Goal: Complete application form: Complete application form

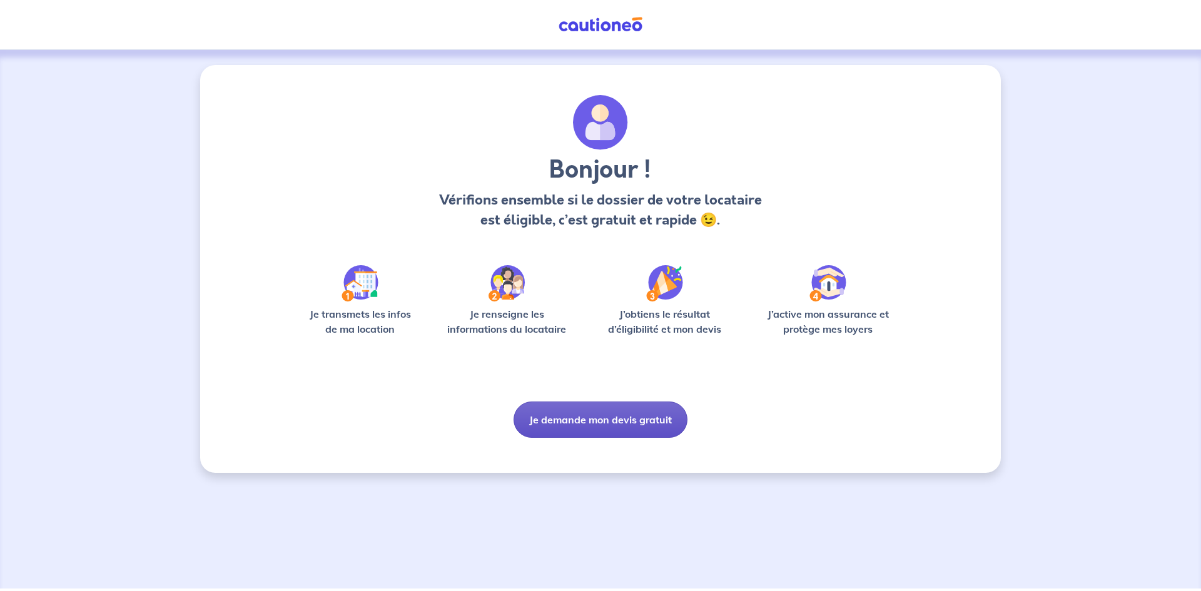
click at [549, 419] on button "Je demande mon devis gratuit" at bounding box center [601, 420] width 174 height 36
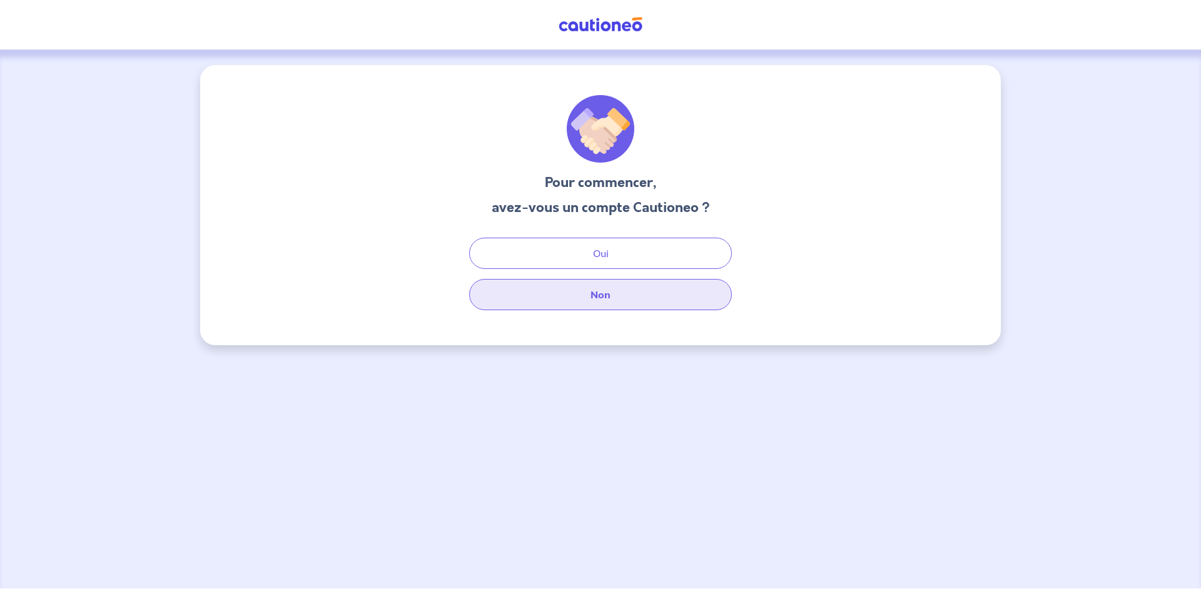
click at [607, 302] on button "Non" at bounding box center [600, 294] width 263 height 31
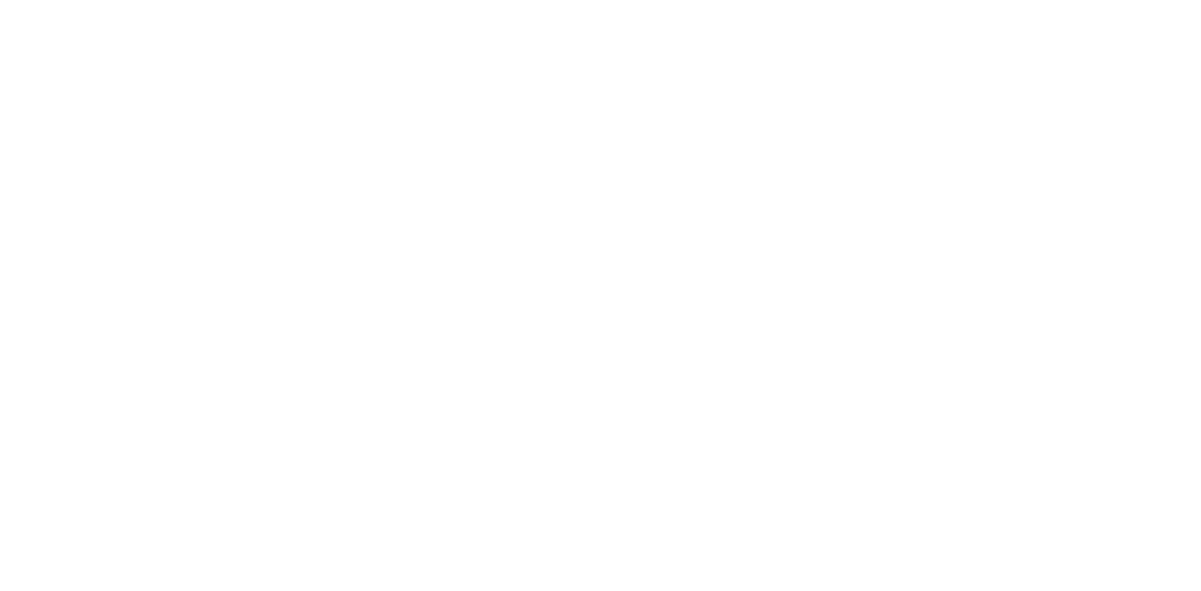
select select "FR"
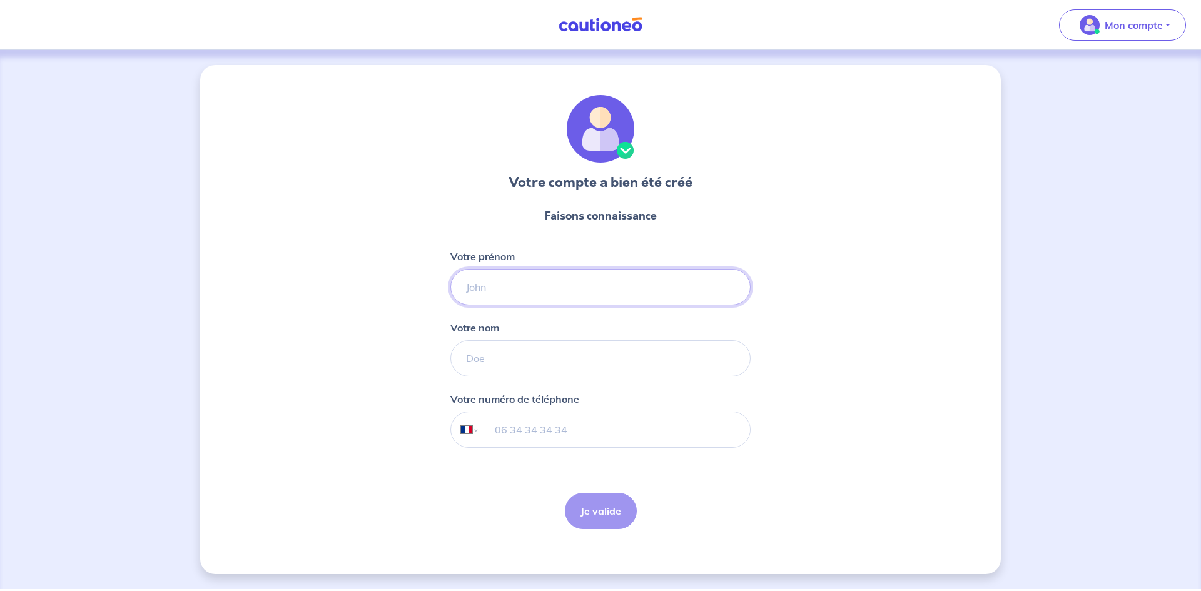
click at [545, 287] on input "Votre prénom" at bounding box center [600, 287] width 300 height 36
type input "[PERSON_NAME]"
click at [553, 379] on form "Faisons connaissance Votre prénom [PERSON_NAME] nom Votre numéro de téléphone I…" at bounding box center [600, 369] width 300 height 342
click at [557, 352] on input "Votre nom" at bounding box center [600, 358] width 300 height 36
type input "Nuvolone"
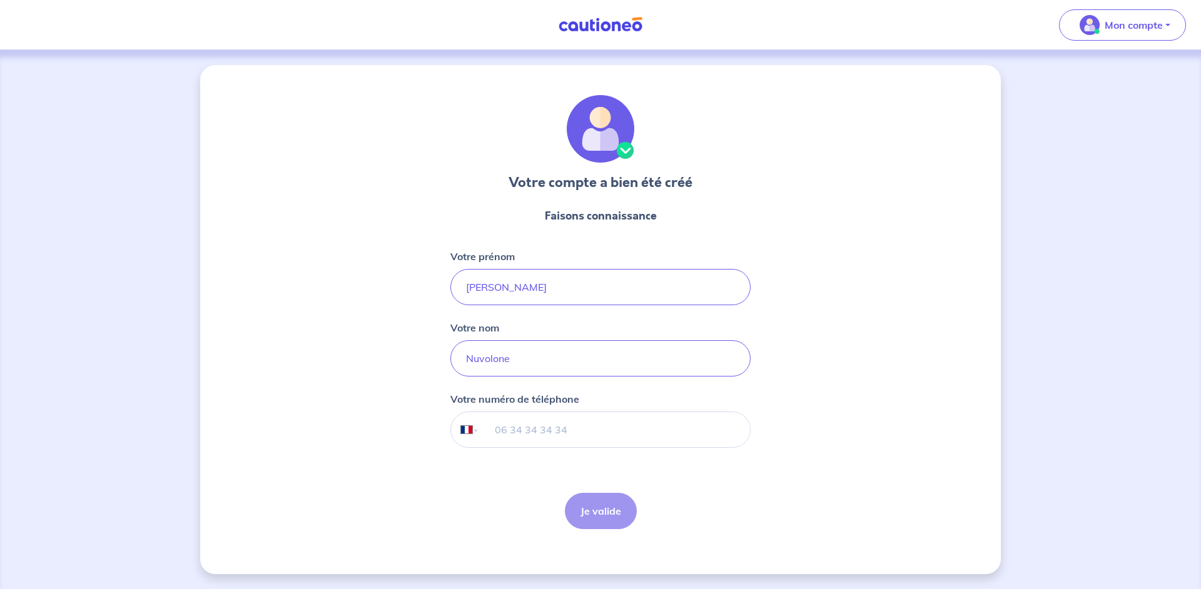
click at [590, 417] on input "tel" at bounding box center [615, 429] width 270 height 35
type input "07 49 91 35 00"
click at [582, 513] on button "Je valide" at bounding box center [601, 511] width 72 height 36
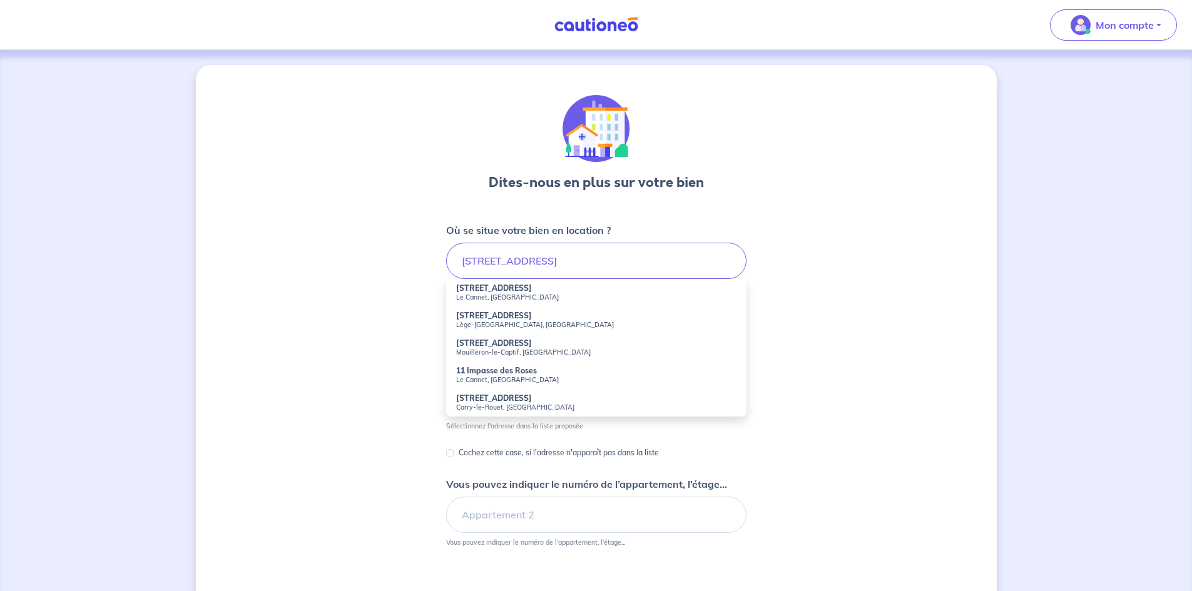
click at [520, 297] on small "Le Cannet, [GEOGRAPHIC_DATA]" at bounding box center [596, 297] width 280 height 9
type input "[STREET_ADDRESS]"
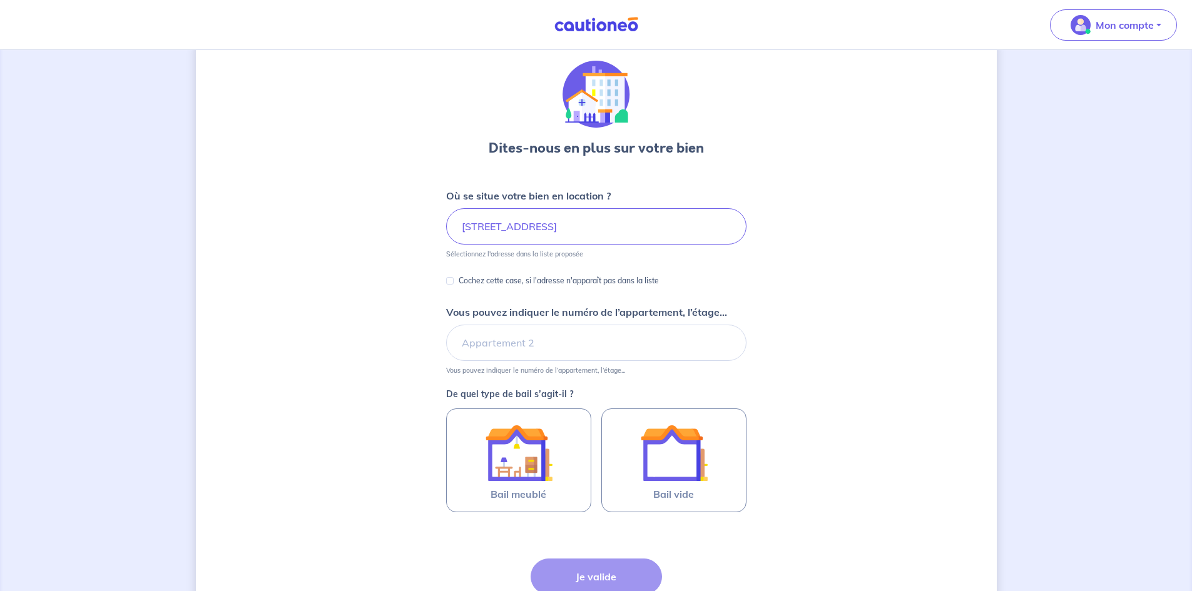
scroll to position [63, 0]
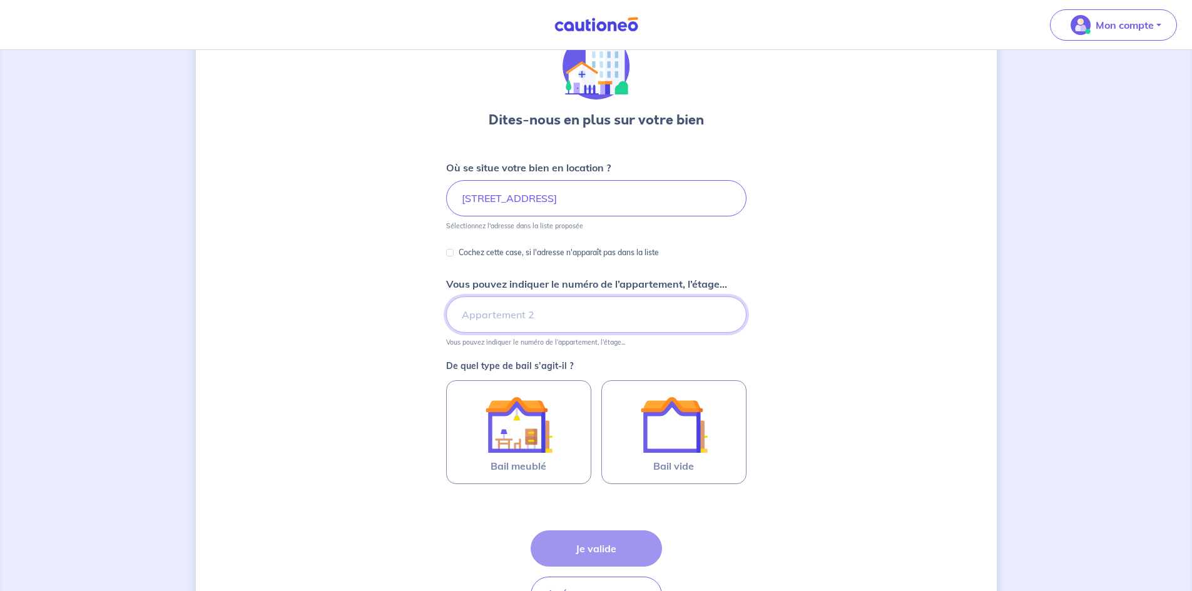
click at [649, 317] on input "Vous pouvez indiquer le numéro de l’appartement, l’étage..." at bounding box center [596, 315] width 300 height 36
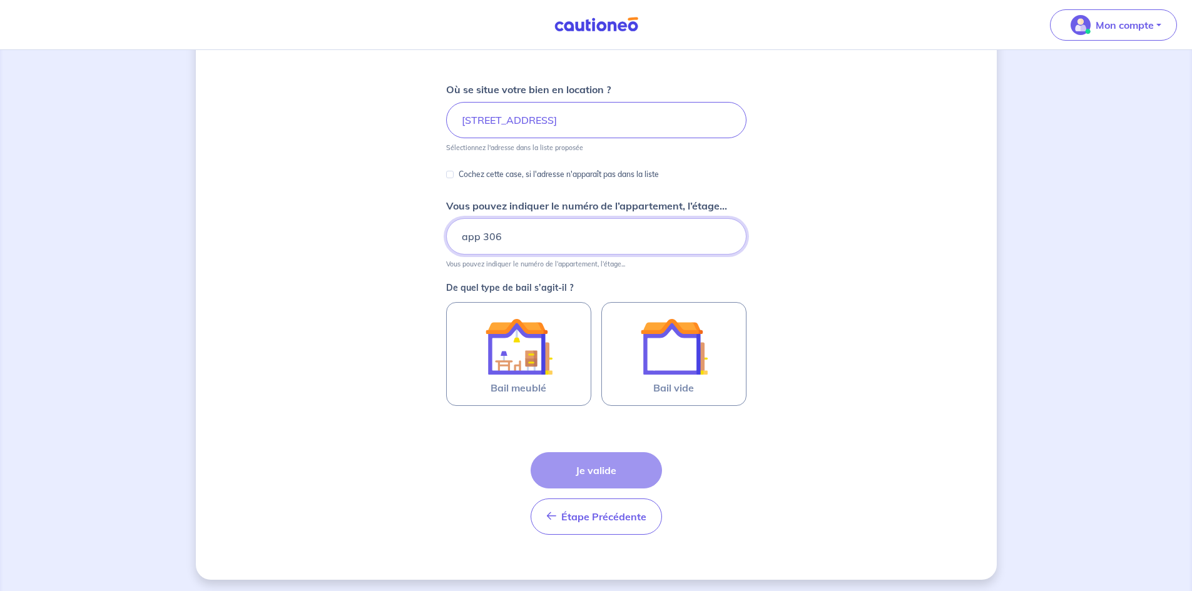
scroll to position [145, 0]
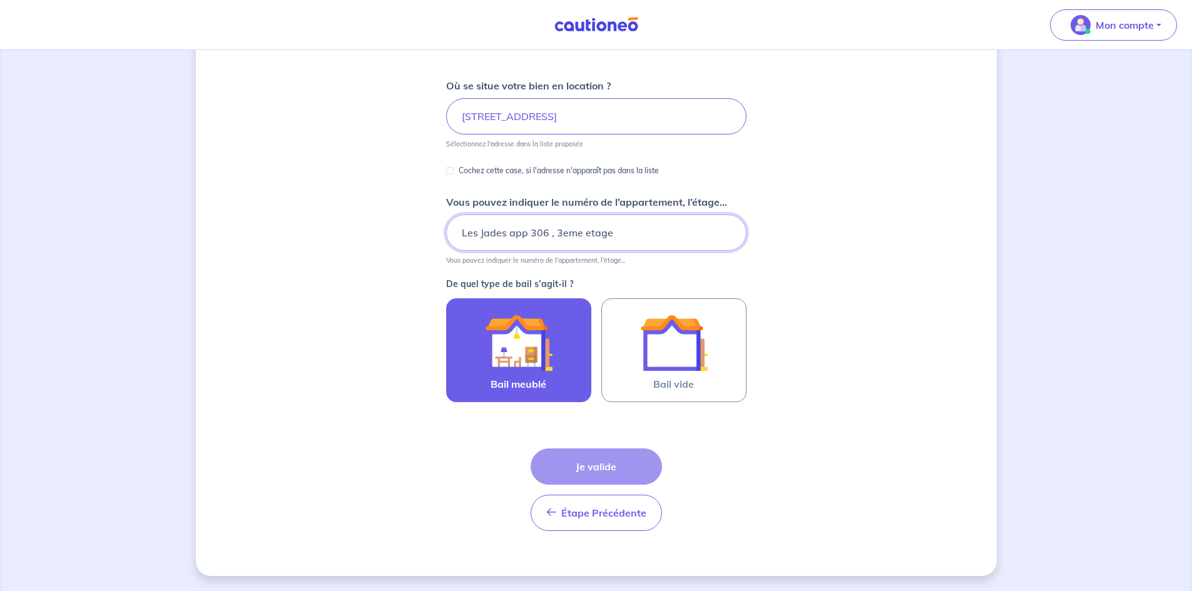
type input "Les Jades app 306 , 3eme etage"
click at [550, 323] on img at bounding box center [519, 343] width 68 height 68
click at [0, 0] on input "Bail meublé" at bounding box center [0, 0] width 0 height 0
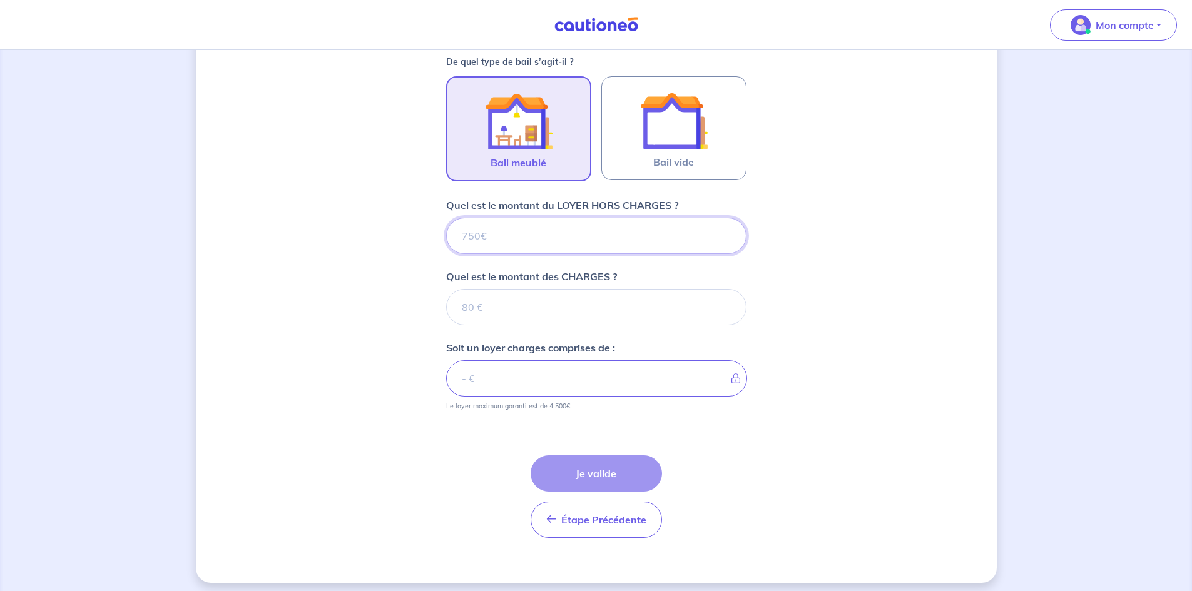
scroll to position [374, 0]
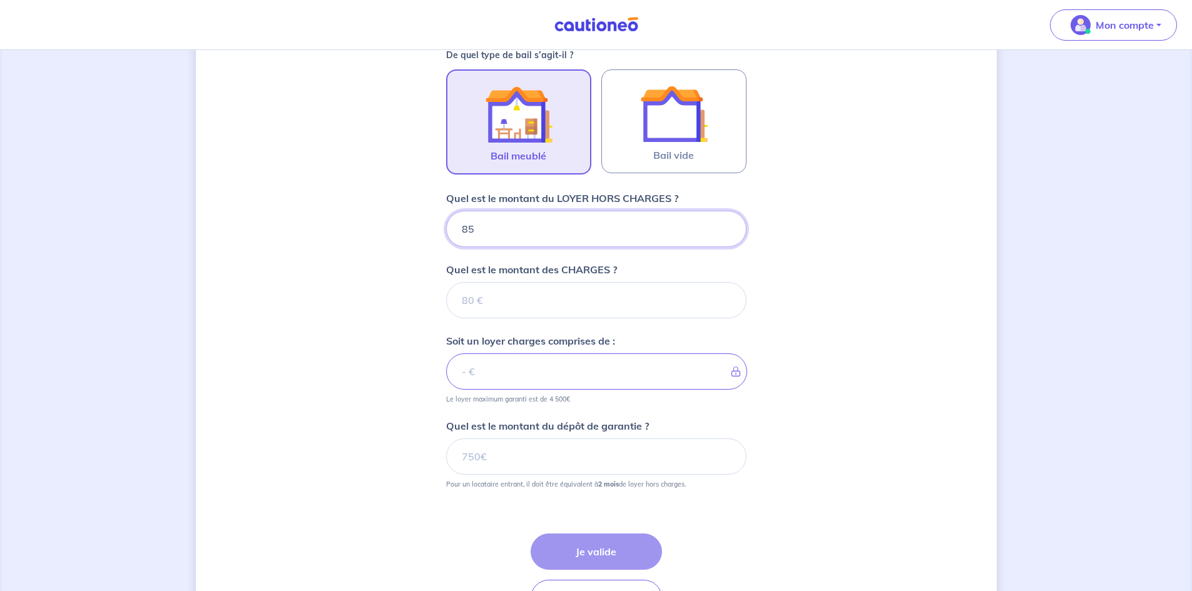
type input "850"
click at [557, 314] on input "Quel est le montant des CHARGES ?" at bounding box center [596, 300] width 300 height 36
type input "50"
type input "900"
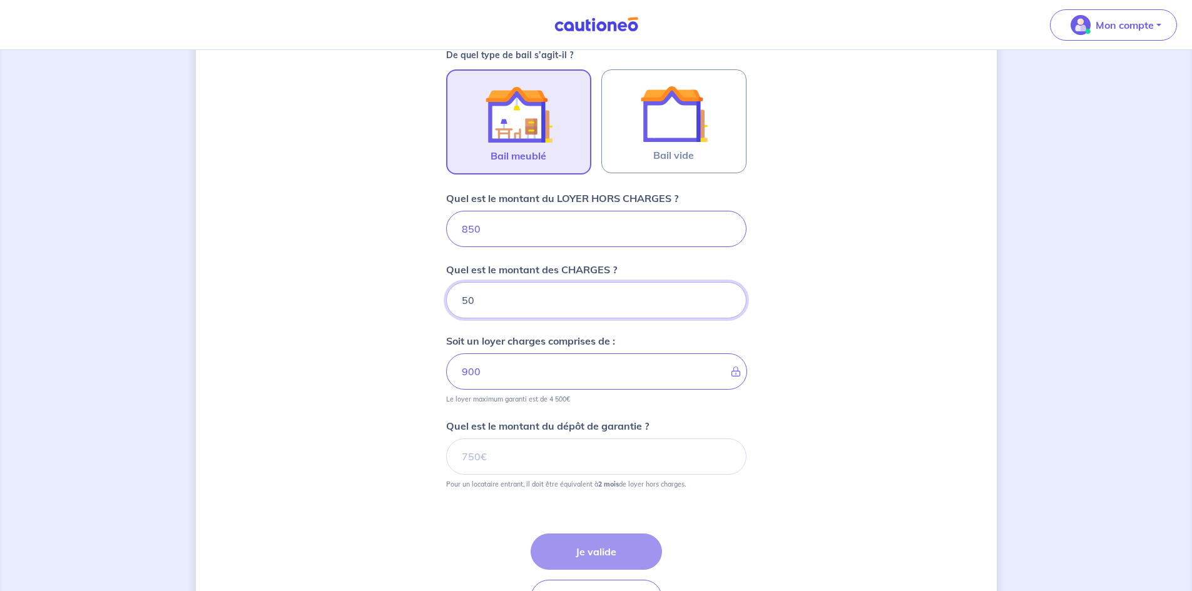
type input "50"
click at [619, 452] on input "Quel est le montant du dépôt de garantie ?" at bounding box center [596, 457] width 300 height 36
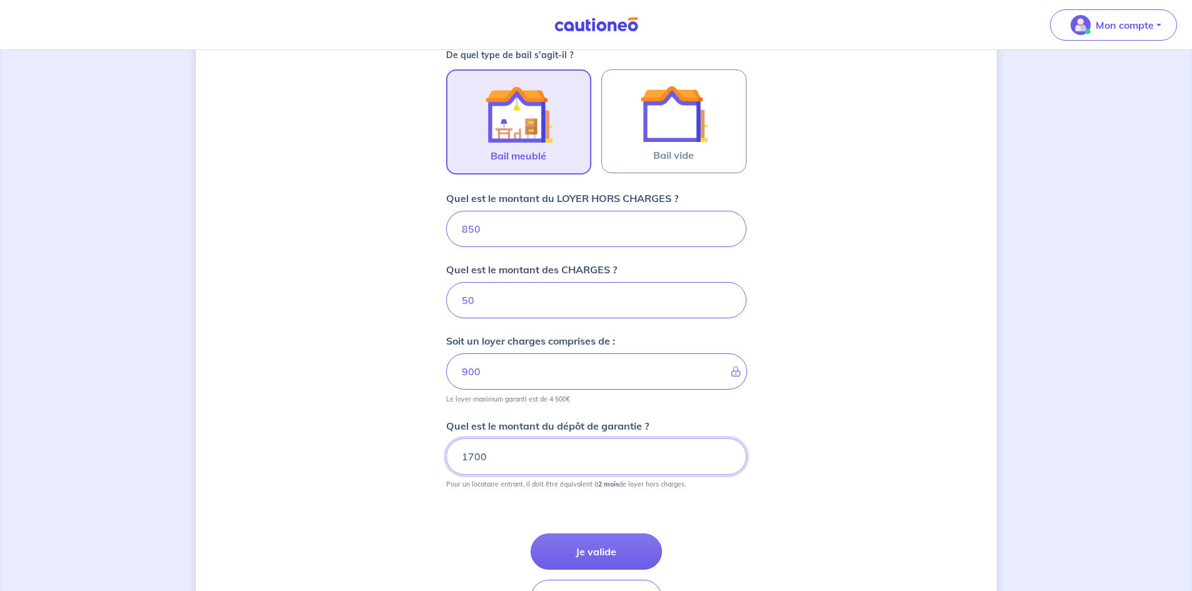
type input "1700"
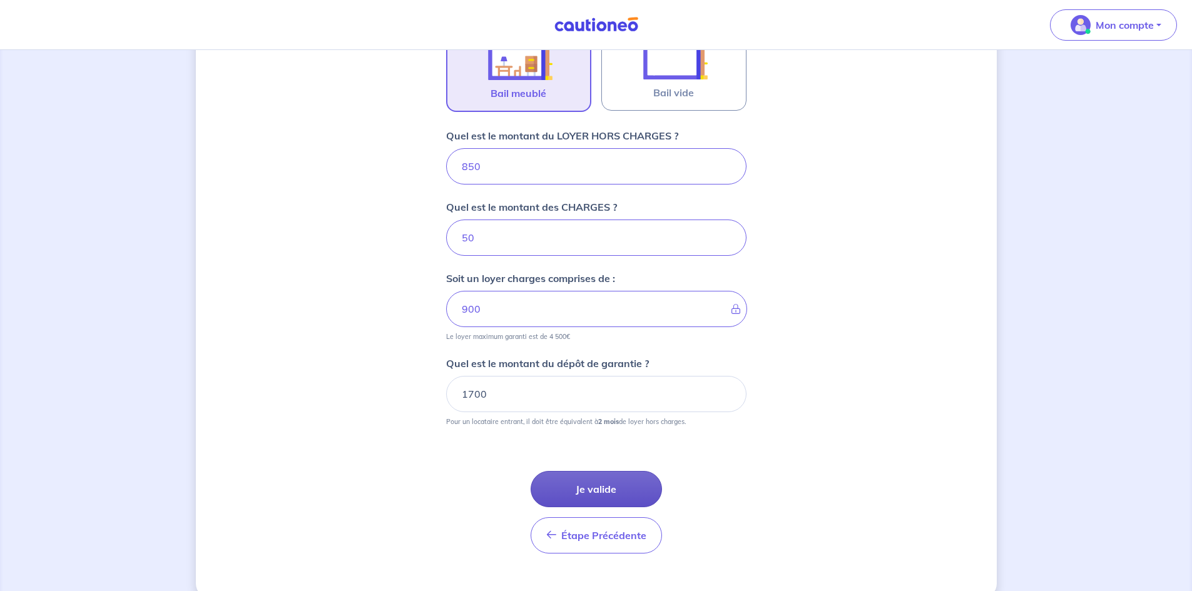
click at [586, 495] on button "Je valide" at bounding box center [596, 489] width 131 height 36
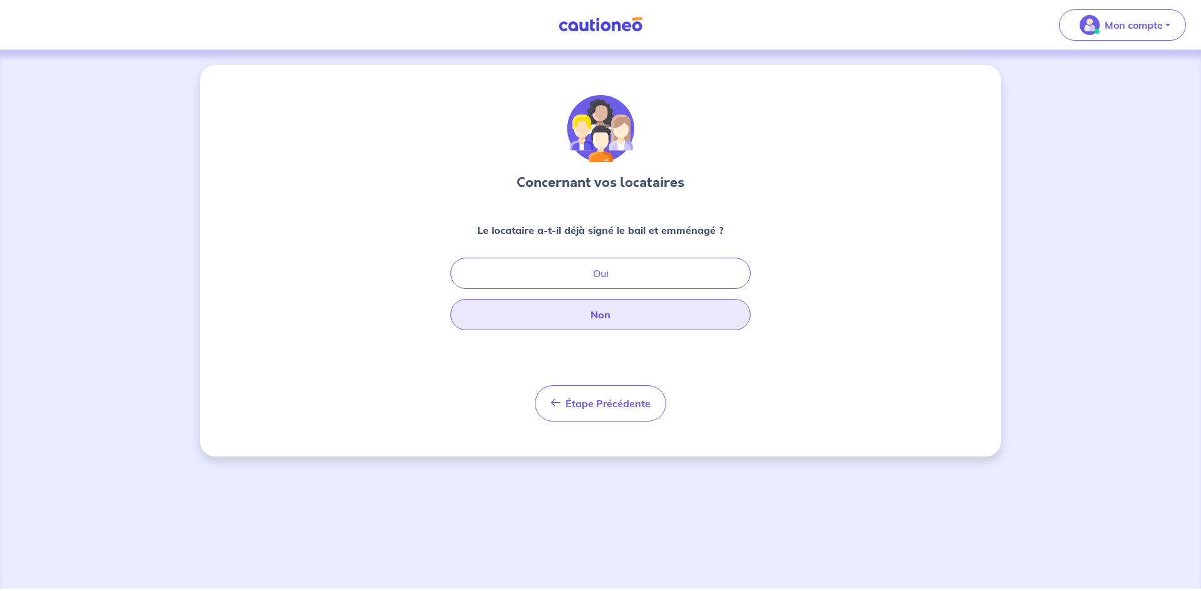
click at [587, 321] on button "Non" at bounding box center [600, 314] width 300 height 31
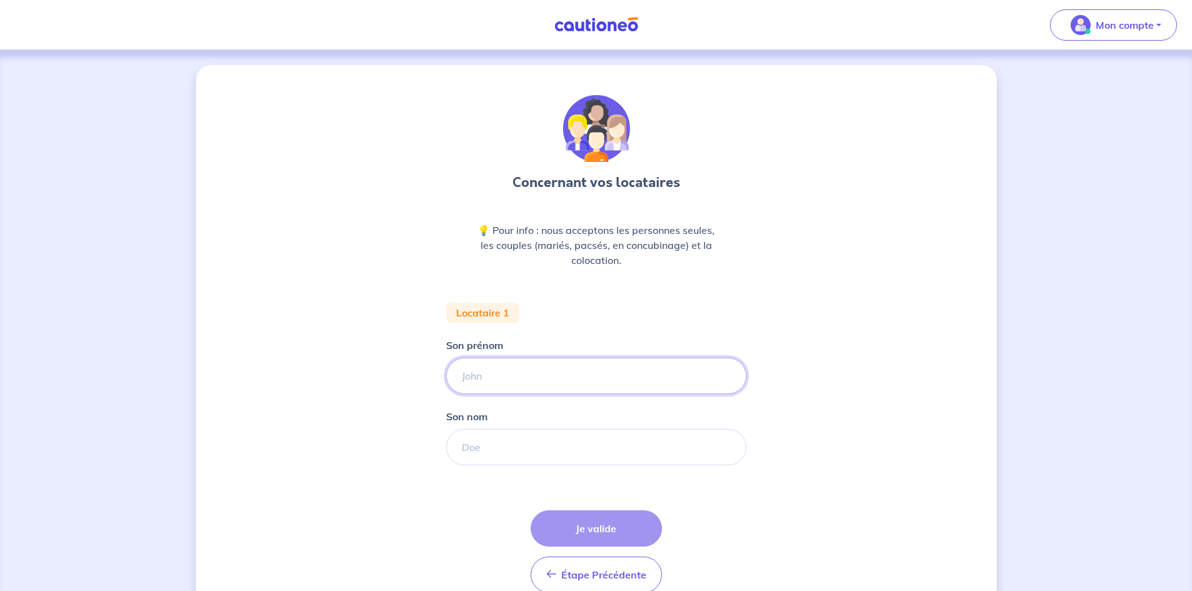
click at [548, 368] on input "Son prénom" at bounding box center [596, 376] width 300 height 36
type input "Ilaria"
click at [537, 444] on input "Son nom" at bounding box center [596, 447] width 300 height 36
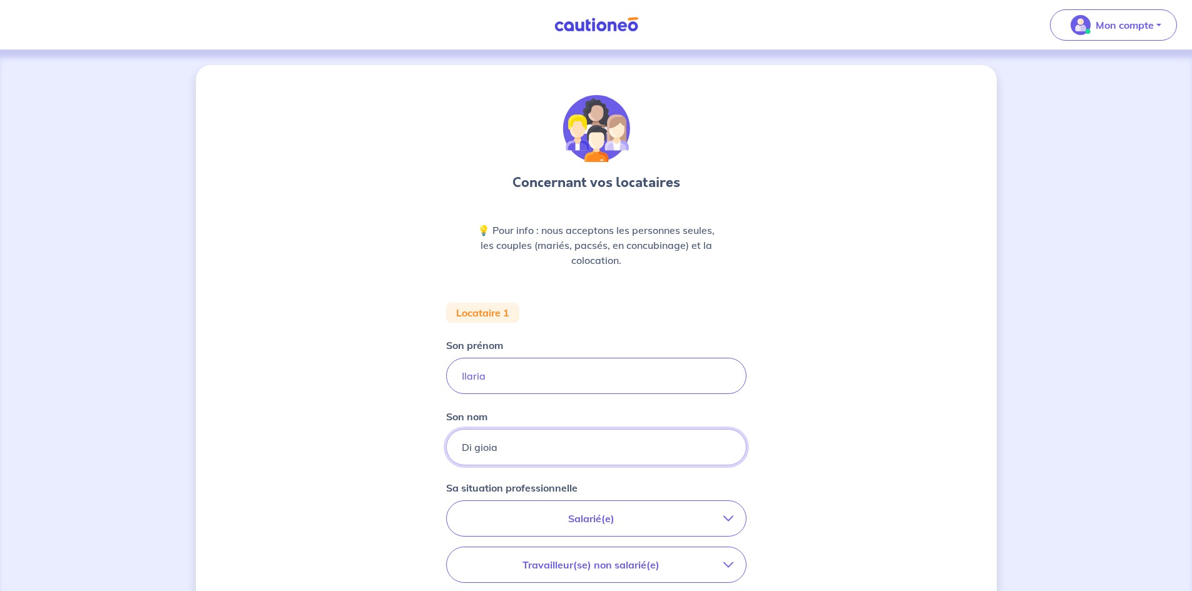
type input "Di gioia"
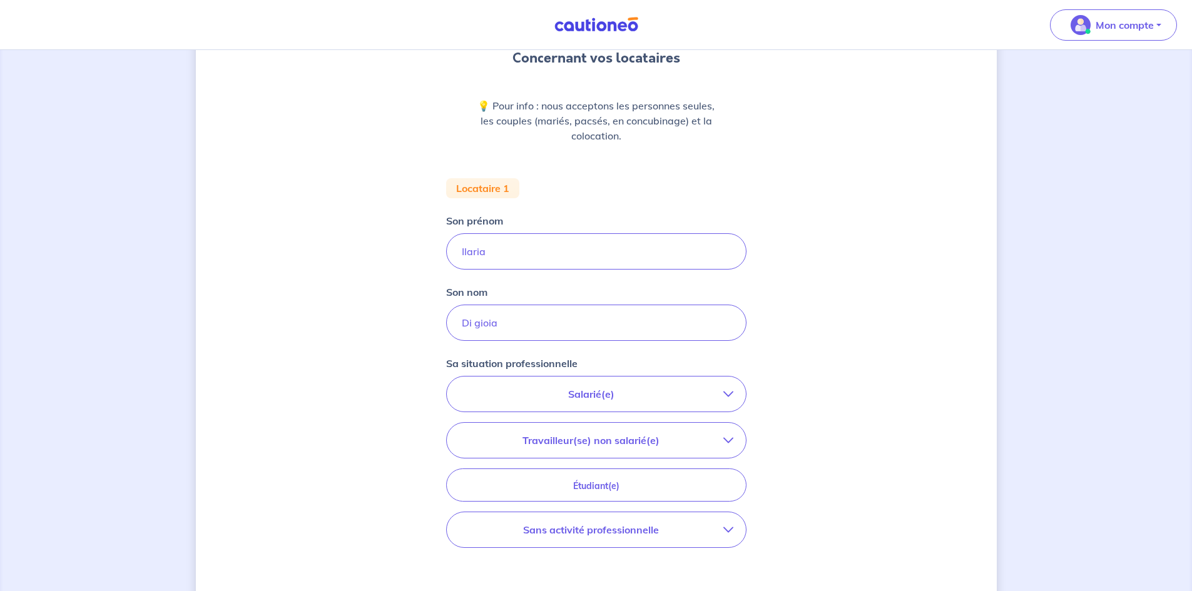
scroll to position [125, 0]
click at [547, 400] on p "Salarié(e)" at bounding box center [591, 393] width 264 height 15
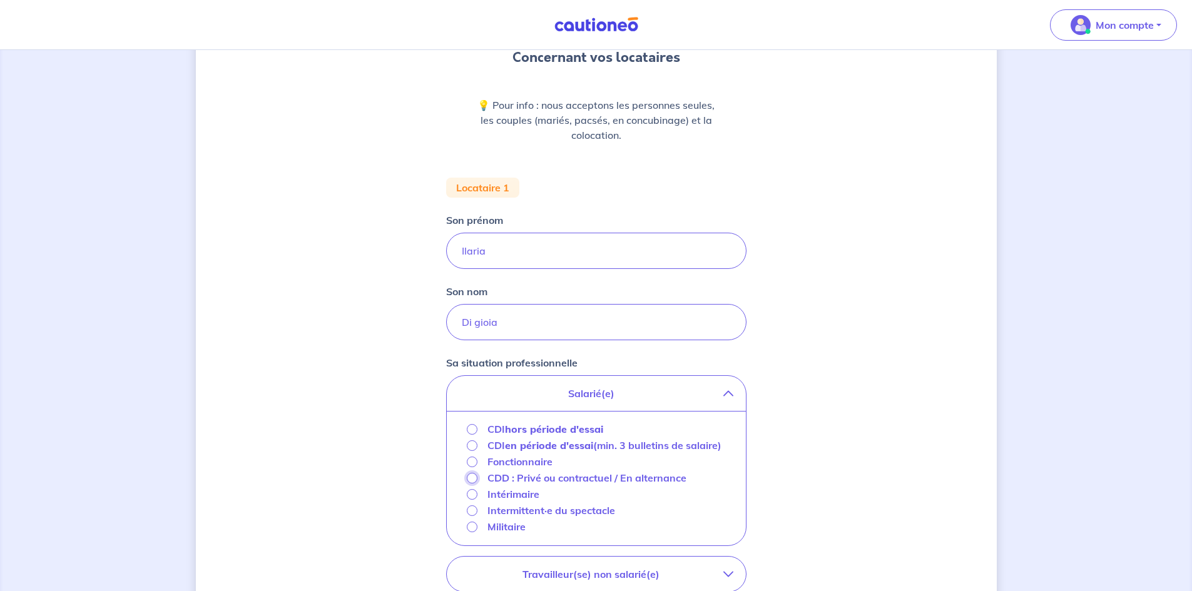
click at [471, 484] on input "CDD : Privé ou contractuel / En alternance" at bounding box center [472, 478] width 11 height 11
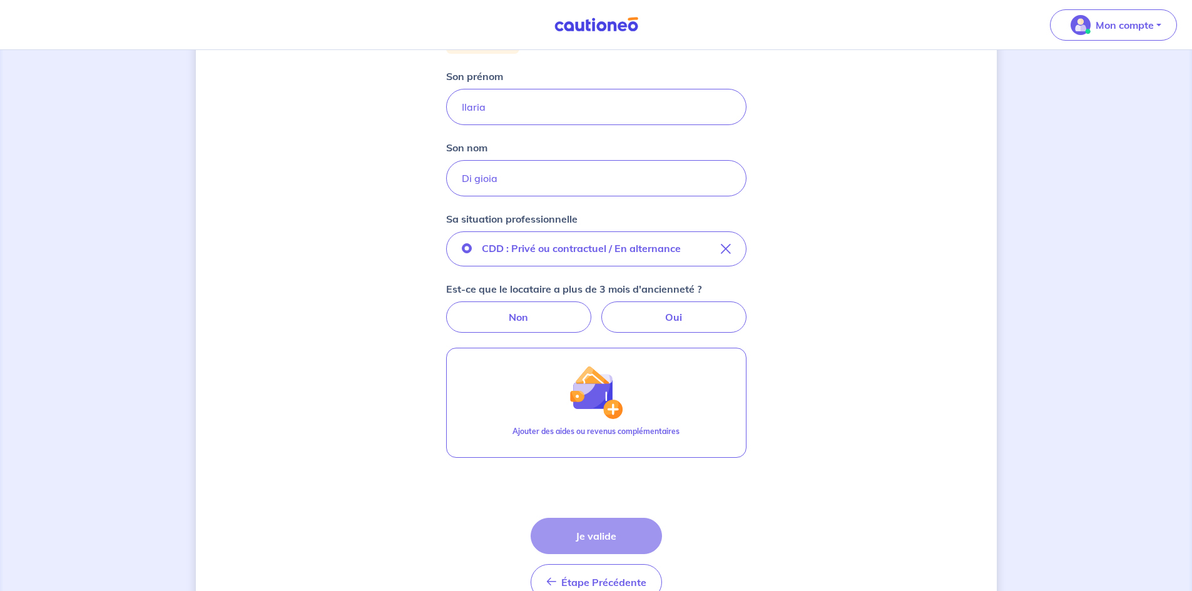
scroll to position [313, 0]
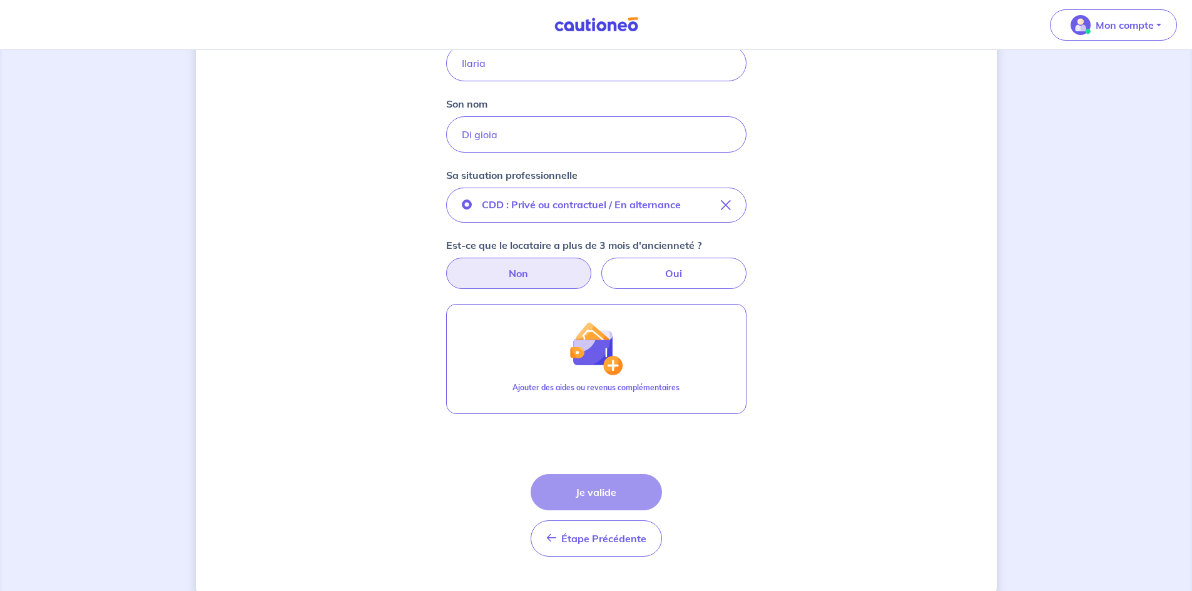
click at [544, 273] on label "Non" at bounding box center [518, 273] width 145 height 31
click at [592, 266] on input "Non" at bounding box center [596, 262] width 8 height 8
radio input "true"
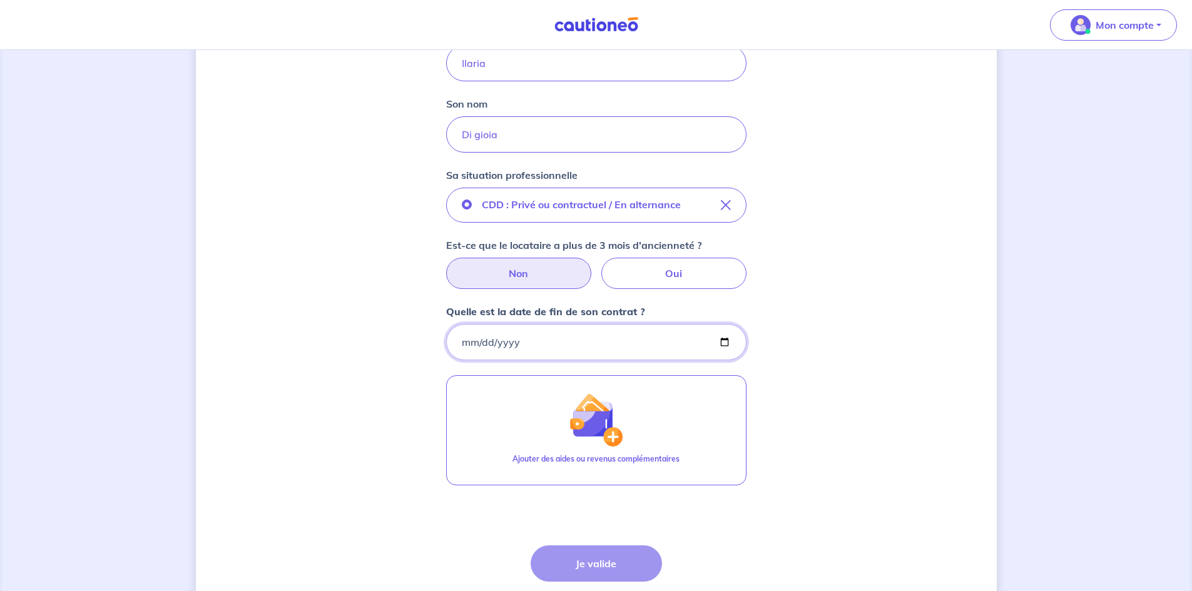
click at [567, 344] on input "Quelle est la date de fin de son contrat ?" at bounding box center [596, 342] width 300 height 36
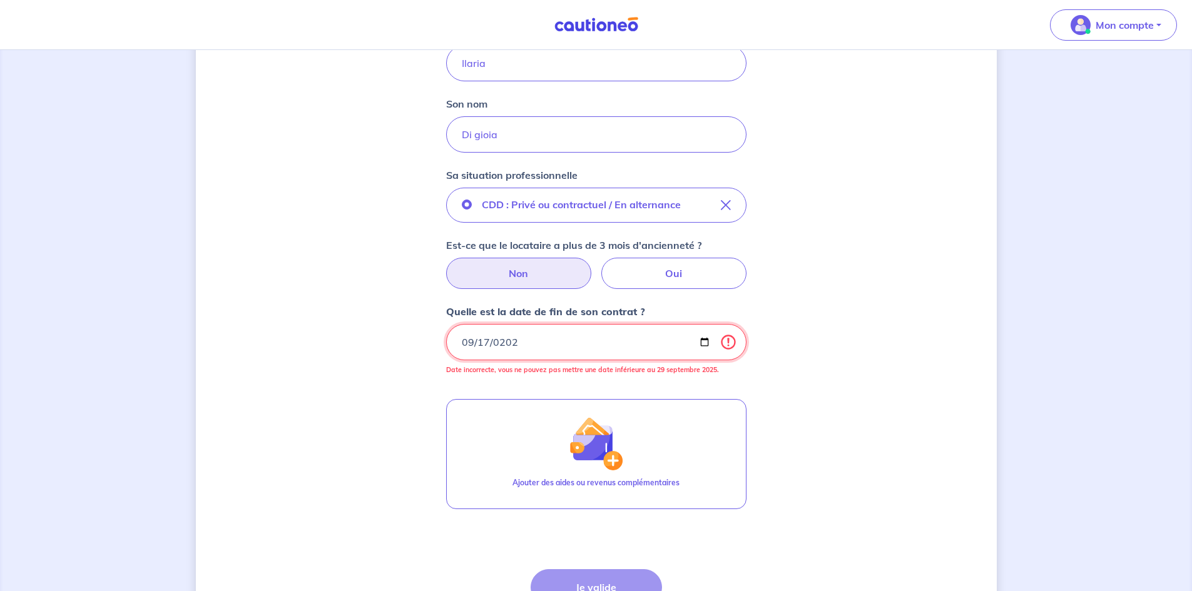
type input "[DATE]"
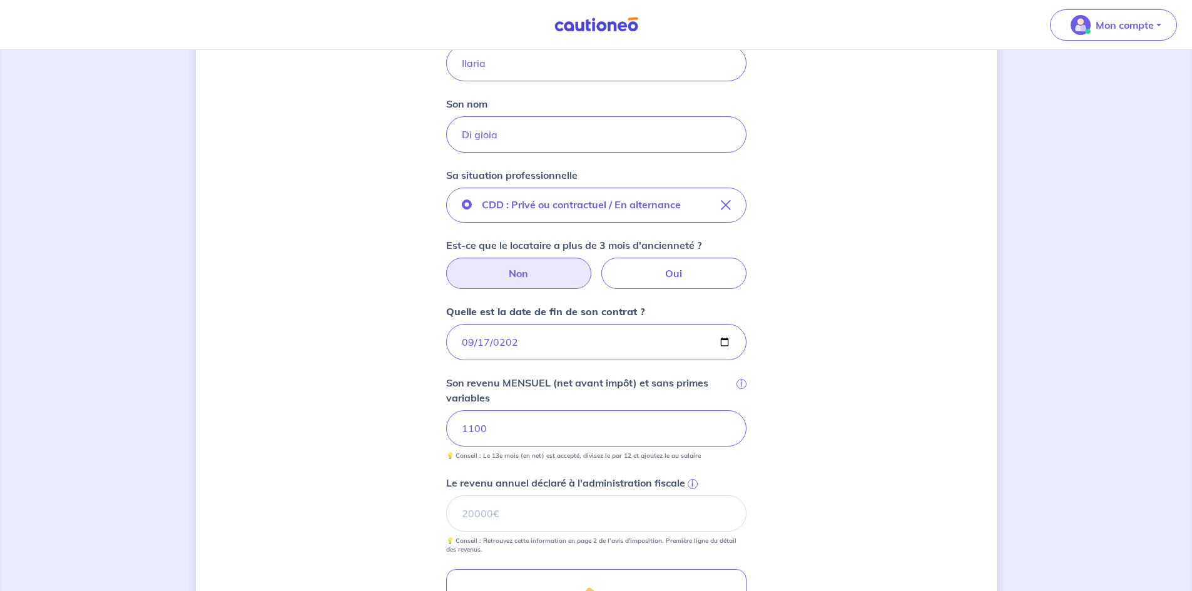
click at [942, 459] on div "Concernant vos locataires 💡 Pour info : nous acceptons les personnes seules, le…" at bounding box center [596, 309] width 801 height 1115
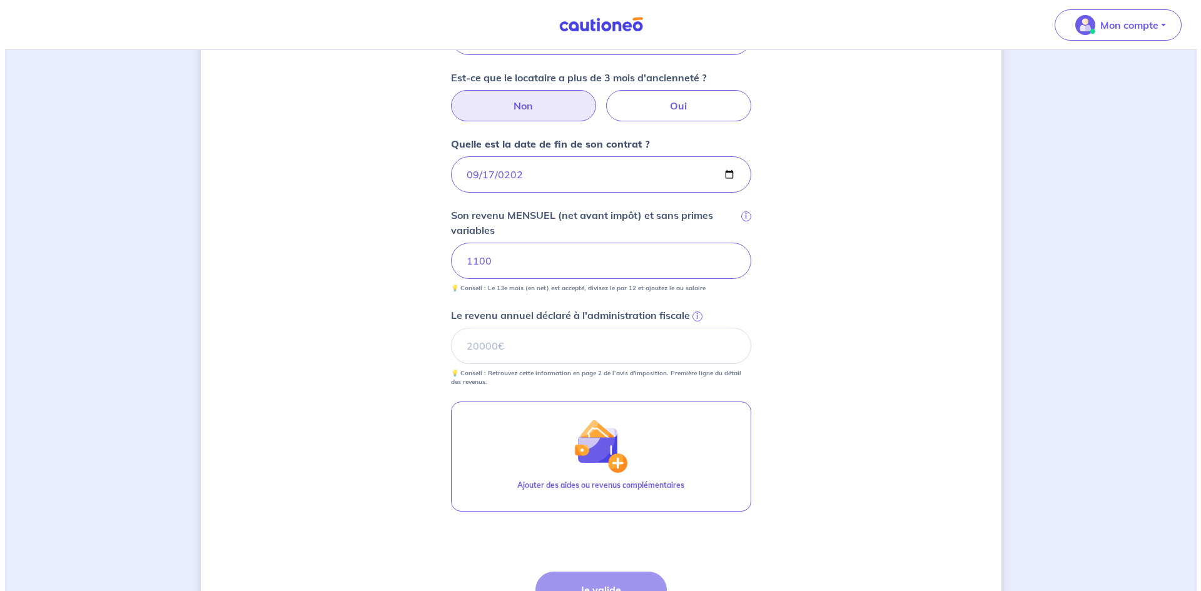
scroll to position [501, 0]
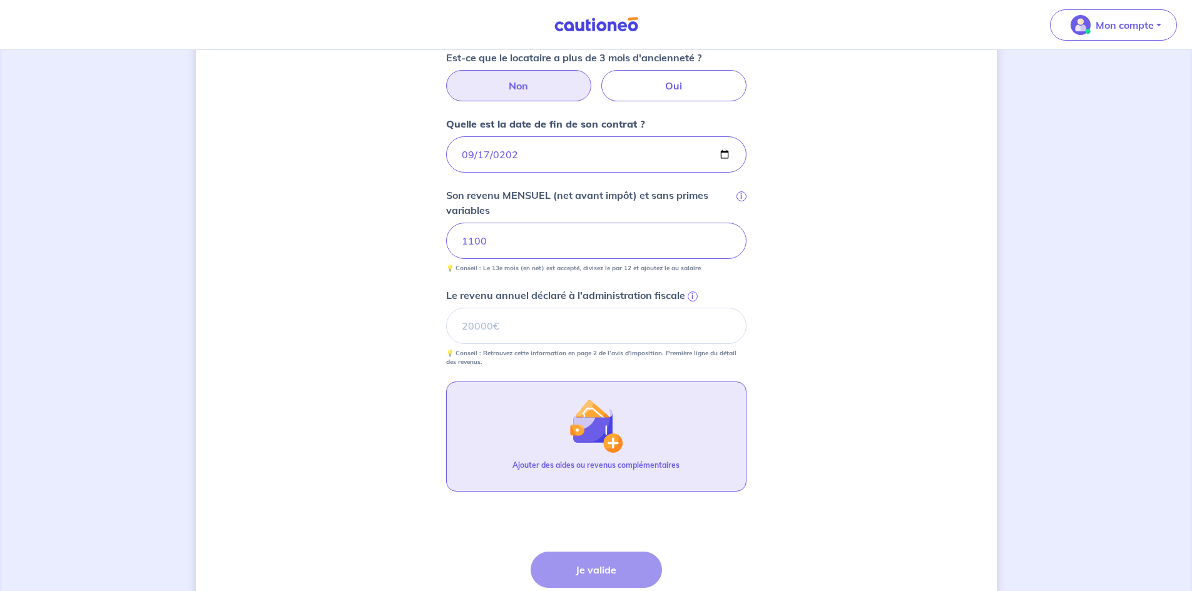
click at [688, 417] on button "Ajouter des aides ou revenus complémentaires" at bounding box center [596, 437] width 300 height 110
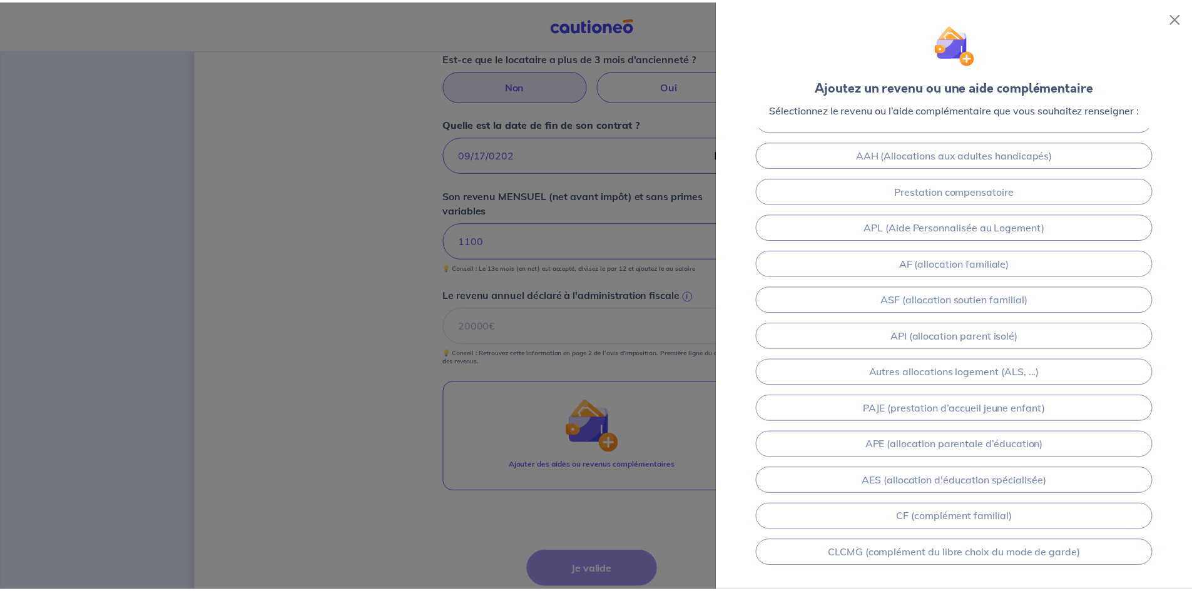
scroll to position [0, 0]
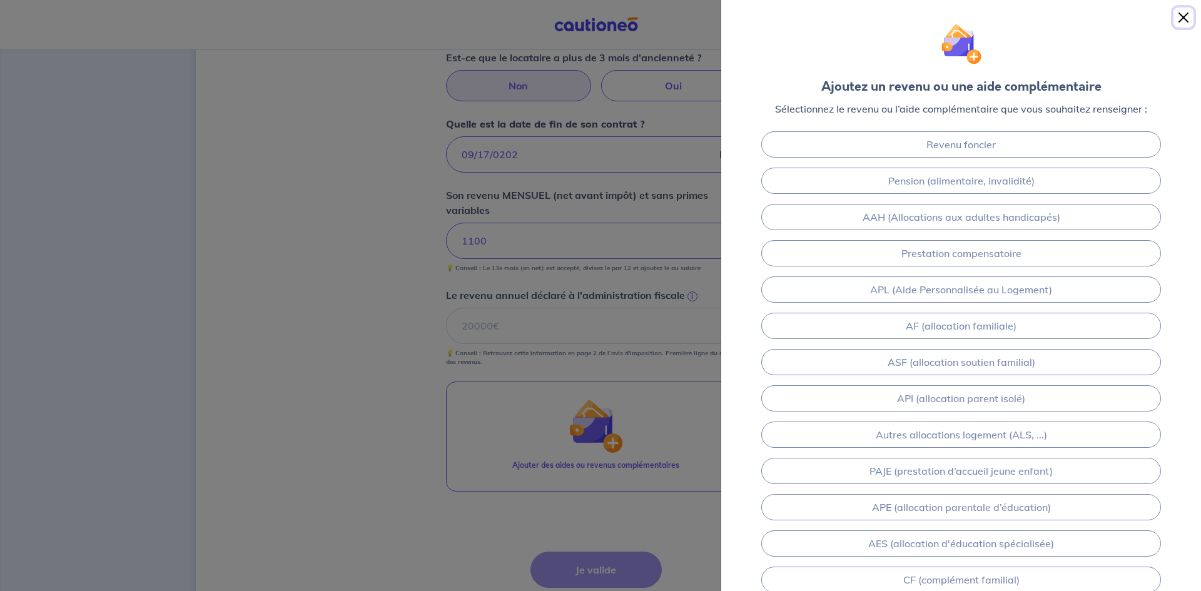
click at [1186, 14] on button "Close" at bounding box center [1184, 18] width 20 height 20
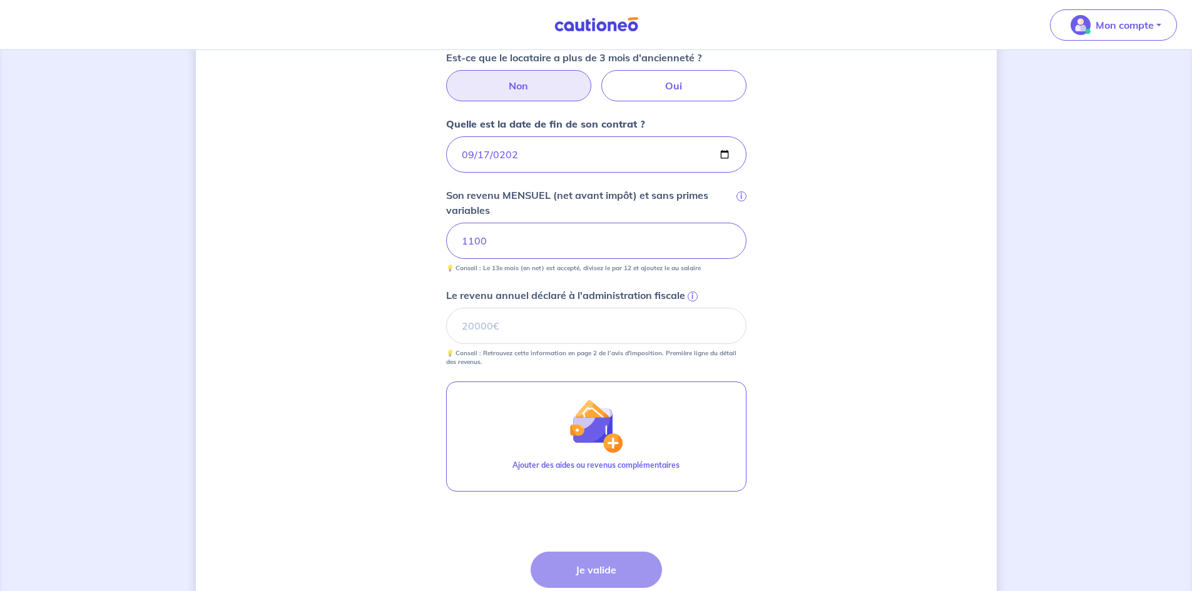
scroll to position [604, 0]
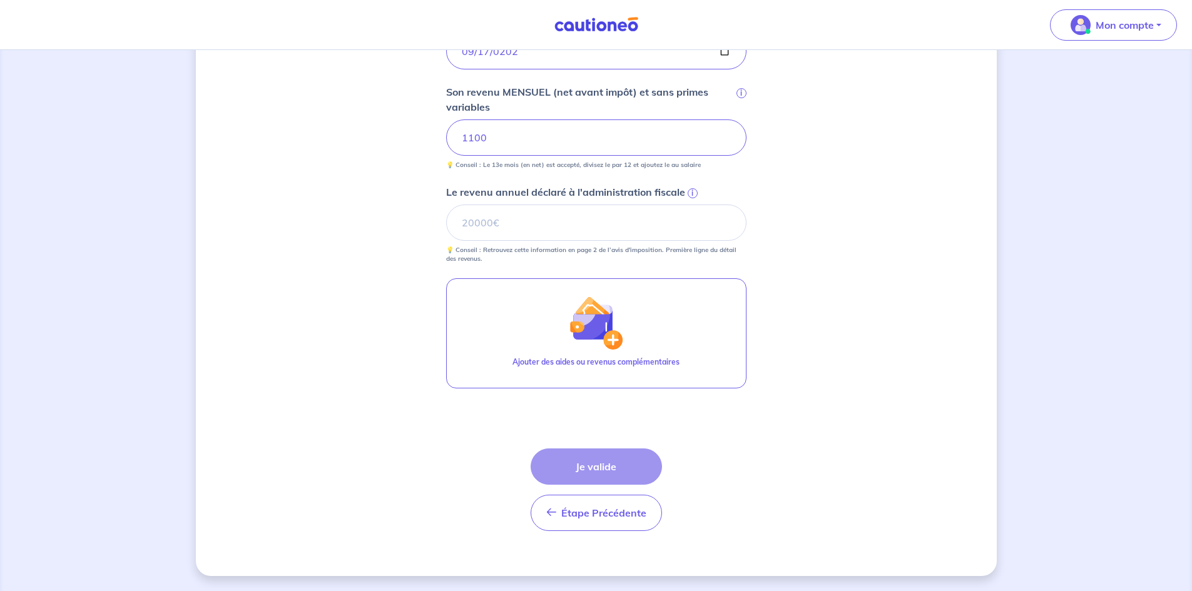
click at [589, 476] on div "Étape Précédente Précédent Je valide Je valide" at bounding box center [596, 490] width 131 height 83
click at [505, 218] on input "Le revenu annuel déclaré à l'administration fiscale i" at bounding box center [596, 223] width 300 height 36
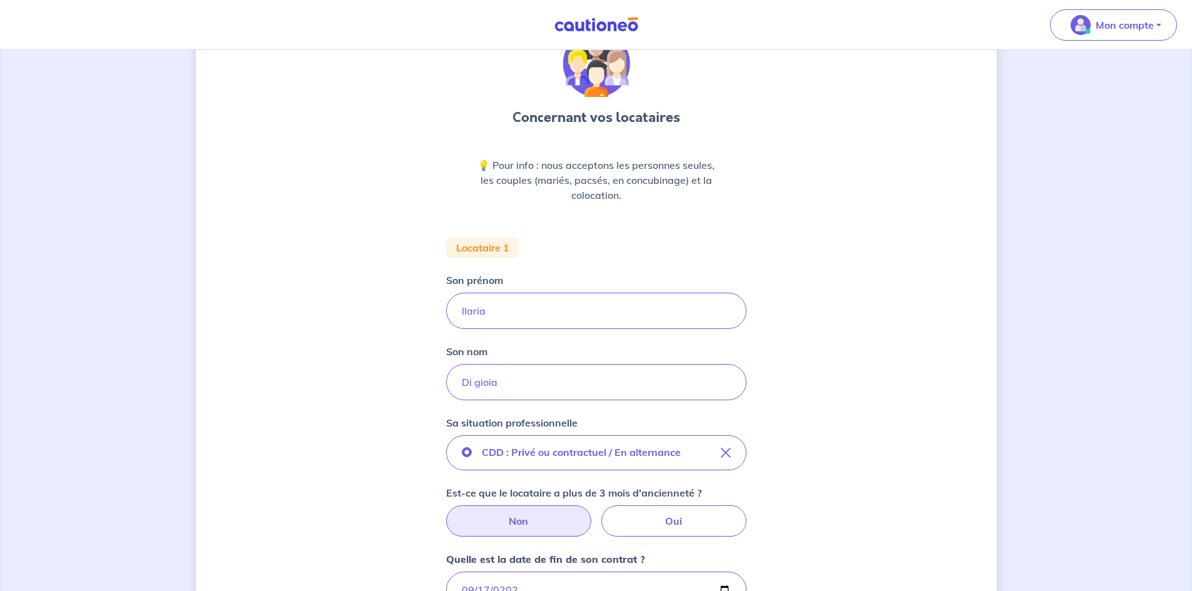
scroll to position [0, 0]
